Goal: Task Accomplishment & Management: Manage account settings

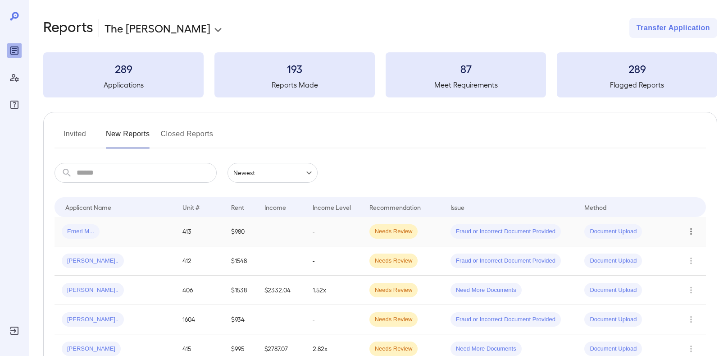
click at [690, 231] on icon "Row Actions" at bounding box center [691, 231] width 10 height 11
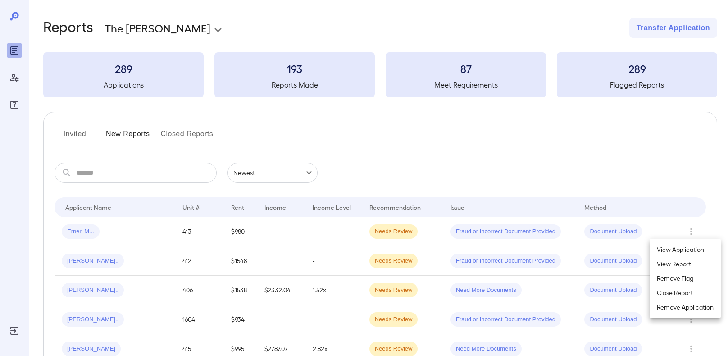
click at [683, 253] on li "View Application" at bounding box center [685, 249] width 71 height 14
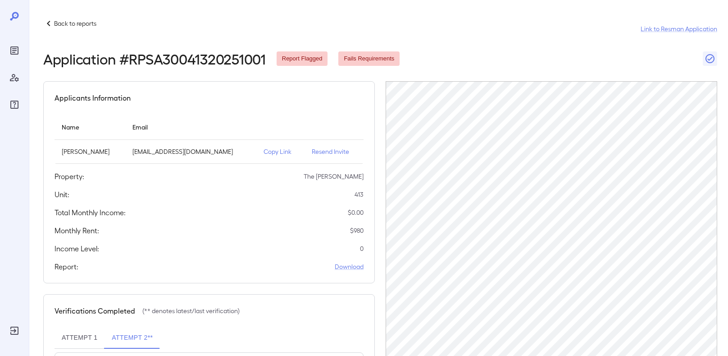
click at [72, 26] on p "Back to reports" at bounding box center [75, 23] width 42 height 9
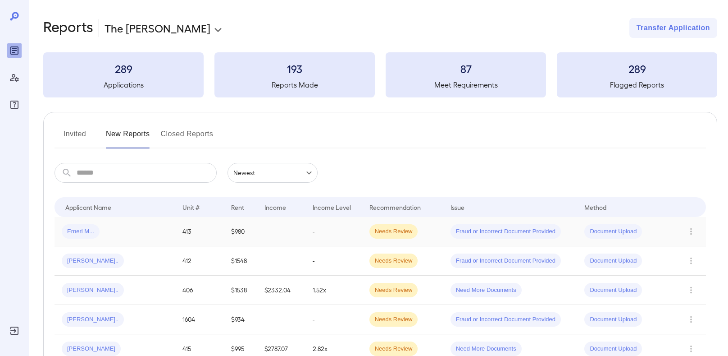
click at [104, 228] on div "Ernerl M..." at bounding box center [115, 231] width 106 height 14
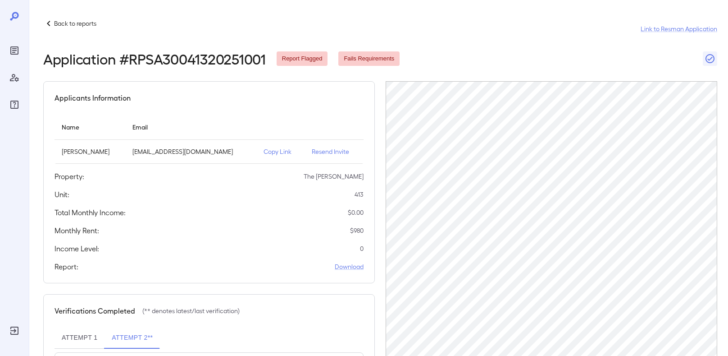
click at [267, 153] on p "Copy Link" at bounding box center [281, 151] width 34 height 9
click at [88, 24] on p "Back to reports" at bounding box center [75, 23] width 42 height 9
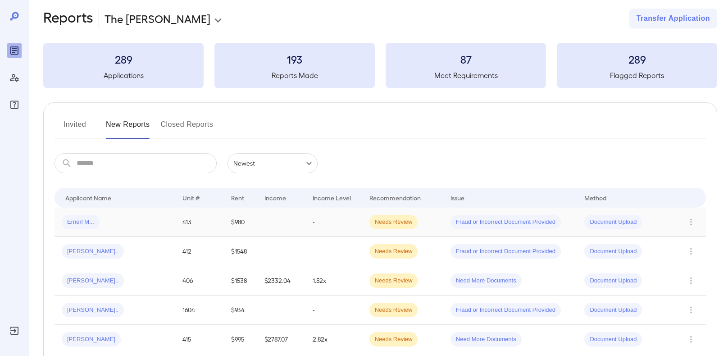
scroll to position [77, 0]
